Goal: Check status

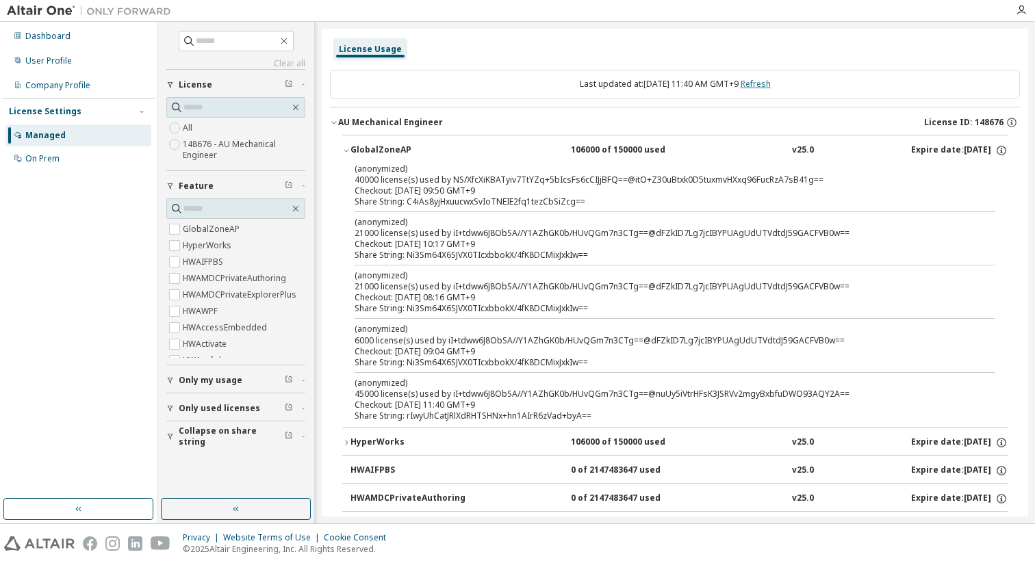
click at [771, 86] on link "Refresh" at bounding box center [755, 84] width 30 height 12
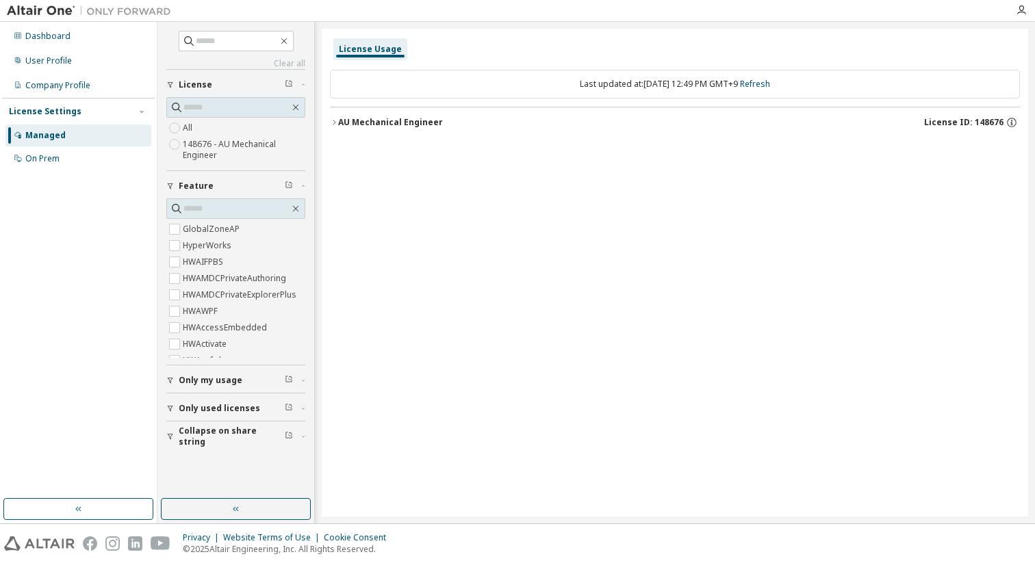
click at [367, 118] on div "AU Mechanical Engineer" at bounding box center [390, 122] width 105 height 11
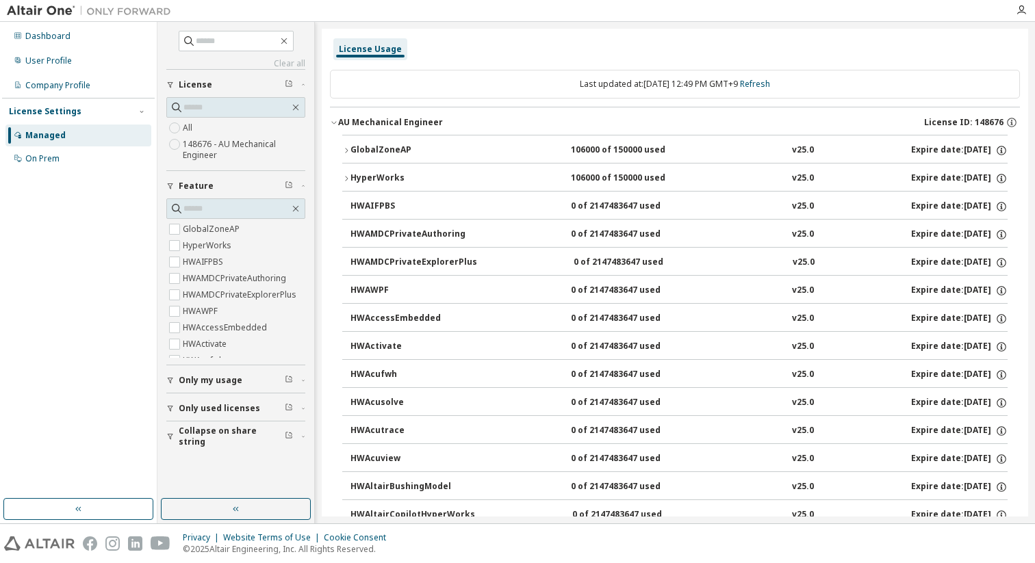
click at [428, 154] on div "GlobalZoneAP" at bounding box center [411, 150] width 123 height 12
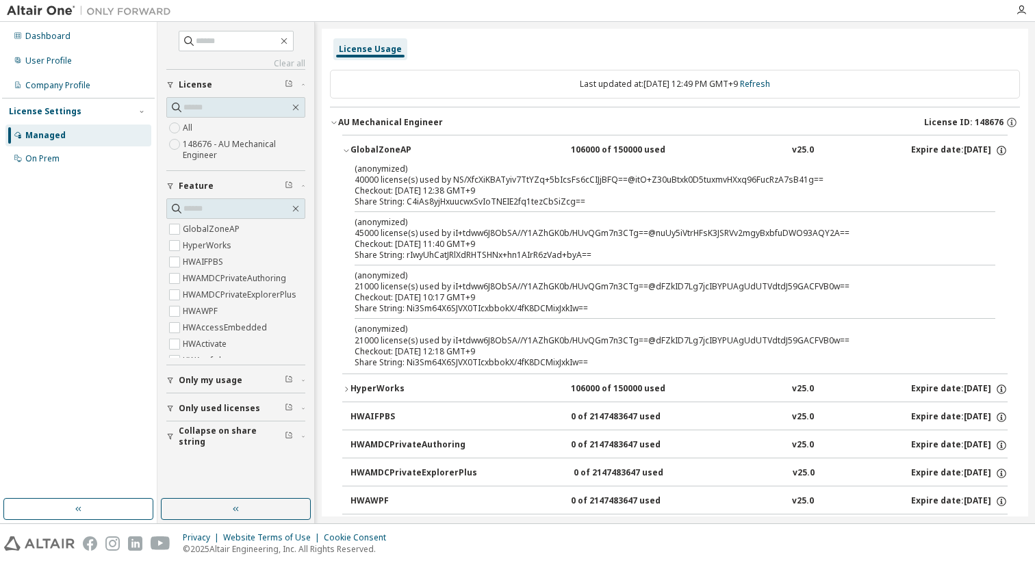
click at [482, 227] on div "(anonymized) 45000 license(s) used by iI+tdww6J8ObSA//Y1AZhGK0b/HUvQGm7n3CTg==@…" at bounding box center [659, 227] width 608 height 23
click at [483, 174] on div "(anonymized) 40000 license(s) used by NS/XfcXiKBATyiv7TtYZq+5bIcsFs6cCIJjBFQ==@…" at bounding box center [659, 174] width 608 height 23
click at [456, 250] on div "Share String: rIwyUhCatJRlXdRHTSHNx+hn1AIrR6zVad+byA==" at bounding box center [659, 255] width 608 height 11
click at [449, 295] on div "Checkout: [DATE] 10:17 GMT+9" at bounding box center [659, 297] width 608 height 11
drag, startPoint x: 597, startPoint y: 344, endPoint x: 379, endPoint y: 328, distance: 218.9
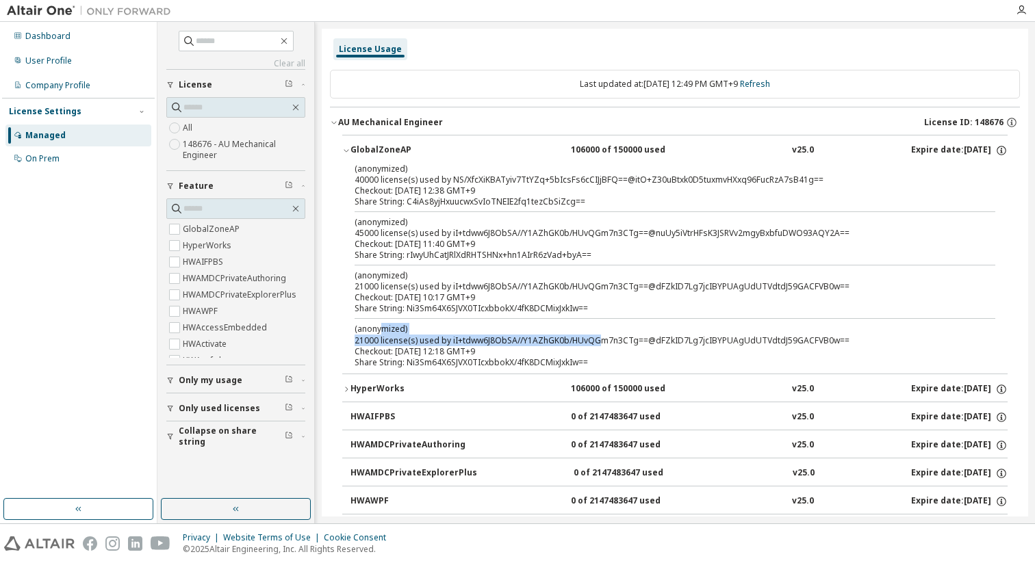
click at [379, 328] on div "(anonymized) 21000 license(s) used by iI+tdww6J8ObSA//Y1AZhGK0b/HUvQGm7n3CTg==@…" at bounding box center [659, 334] width 608 height 23
click at [492, 285] on div "(anonymized) 21000 license(s) used by iI+tdww6J8ObSA//Y1AZhGK0b/HUvQGm7n3CTg==@…" at bounding box center [659, 281] width 608 height 23
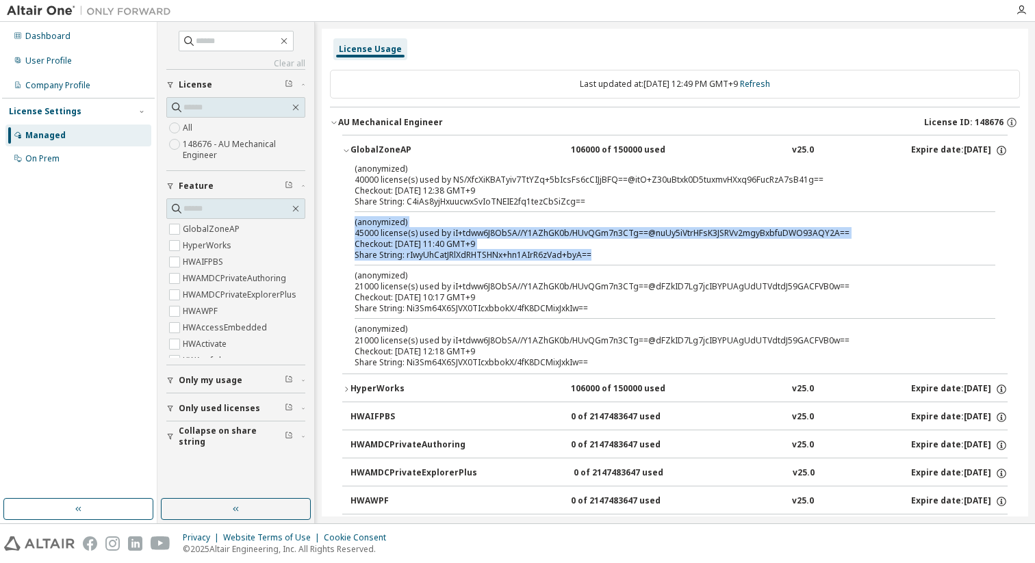
drag, startPoint x: 616, startPoint y: 259, endPoint x: 355, endPoint y: 222, distance: 263.9
click at [355, 222] on div "(anonymized) 45000 license(s) used by iI+tdww6J8ObSA//Y1AZhGK0b/HUvQGm7n3CTg==@…" at bounding box center [659, 238] width 608 height 44
click at [488, 232] on div "(anonymized) 45000 license(s) used by iI+tdww6J8ObSA//Y1AZhGK0b/HUvQGm7n3CTg==@…" at bounding box center [659, 227] width 608 height 23
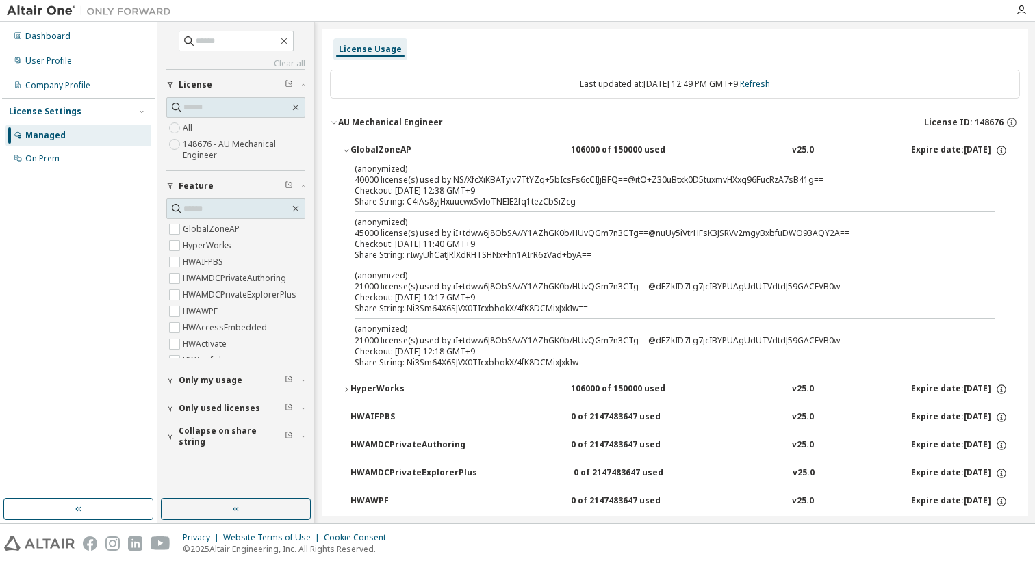
click at [539, 187] on div "Checkout: [DATE] 12:38 GMT+9" at bounding box center [659, 190] width 608 height 11
